Goal: Information Seeking & Learning: Learn about a topic

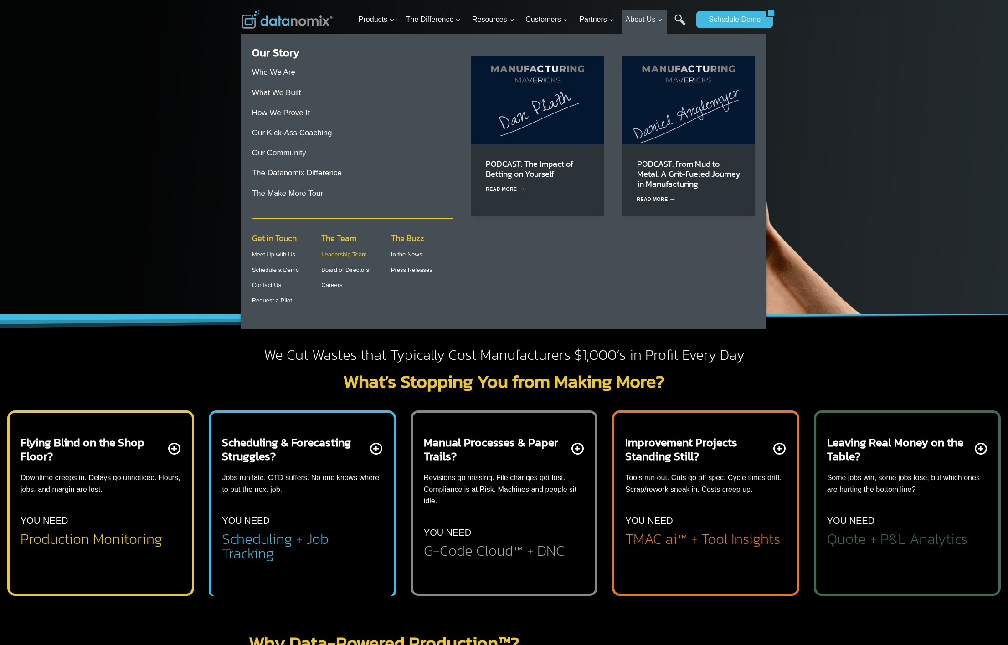
click at [338, 256] on link "Leadership Team" at bounding box center [344, 254] width 46 height 7
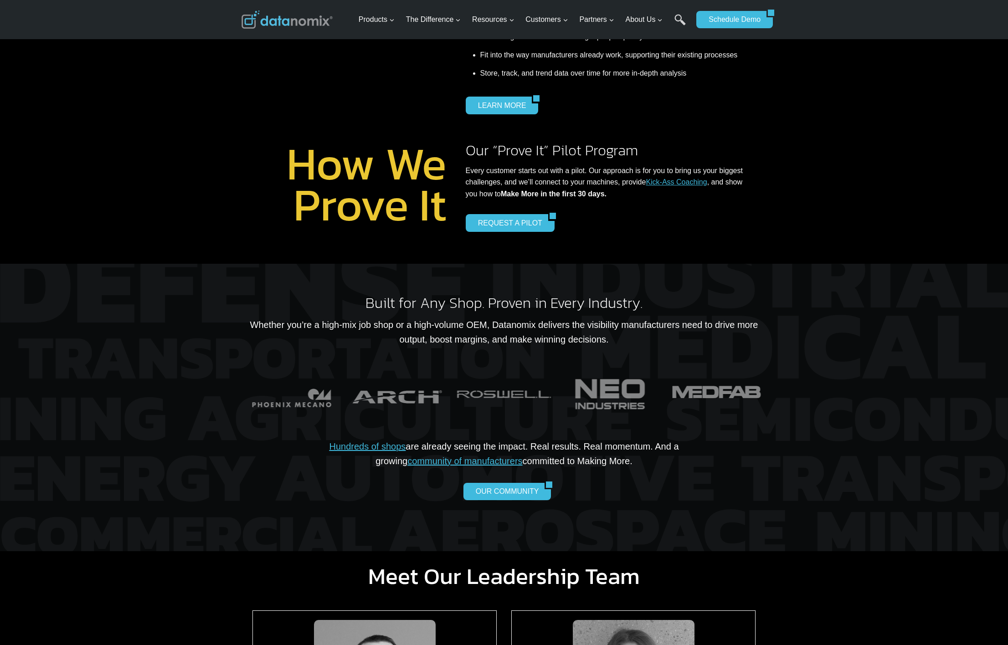
scroll to position [135, 0]
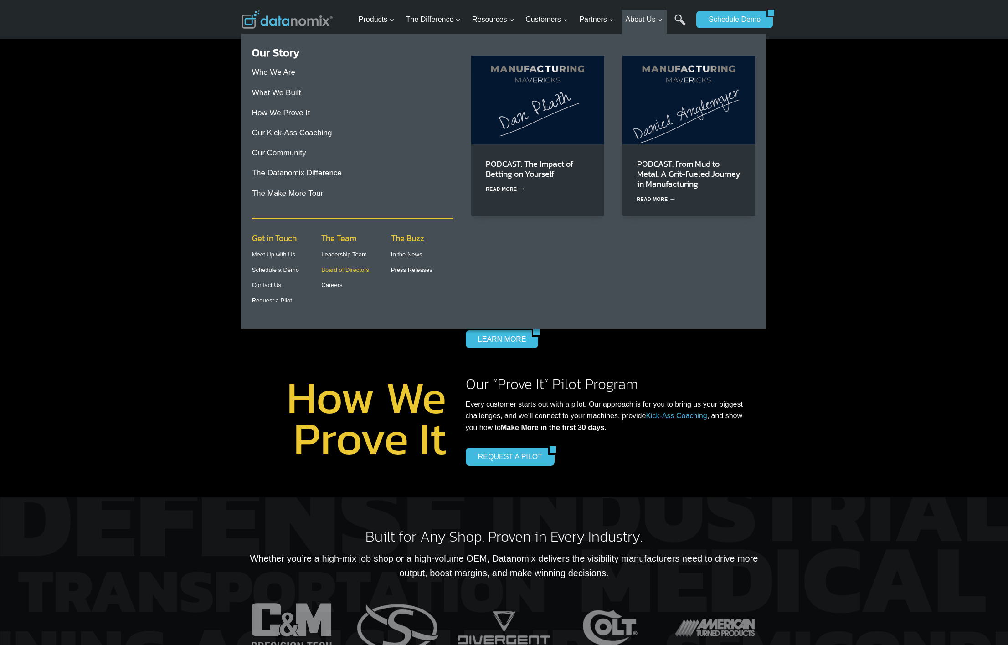
click at [348, 270] on link "Board of Directors" at bounding box center [345, 269] width 48 height 7
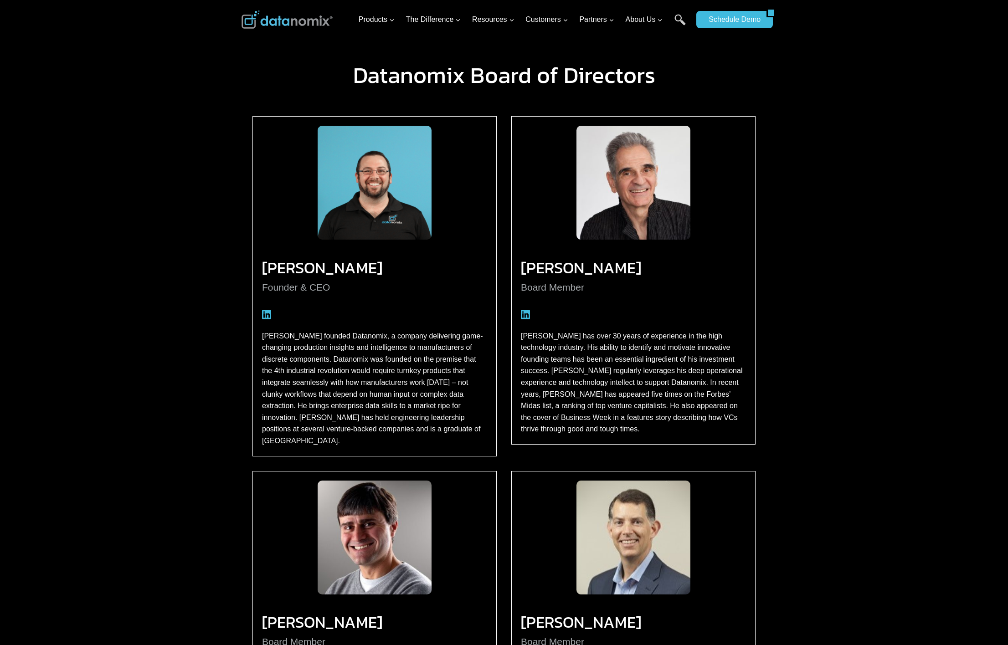
click at [275, 23] on img at bounding box center [286, 19] width 91 height 18
